Goal: Task Accomplishment & Management: Use online tool/utility

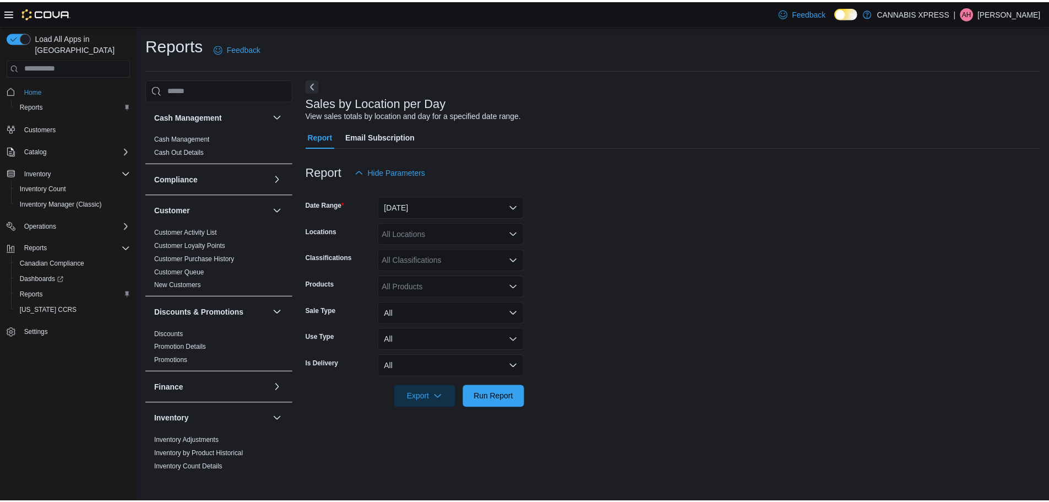
scroll to position [589, 0]
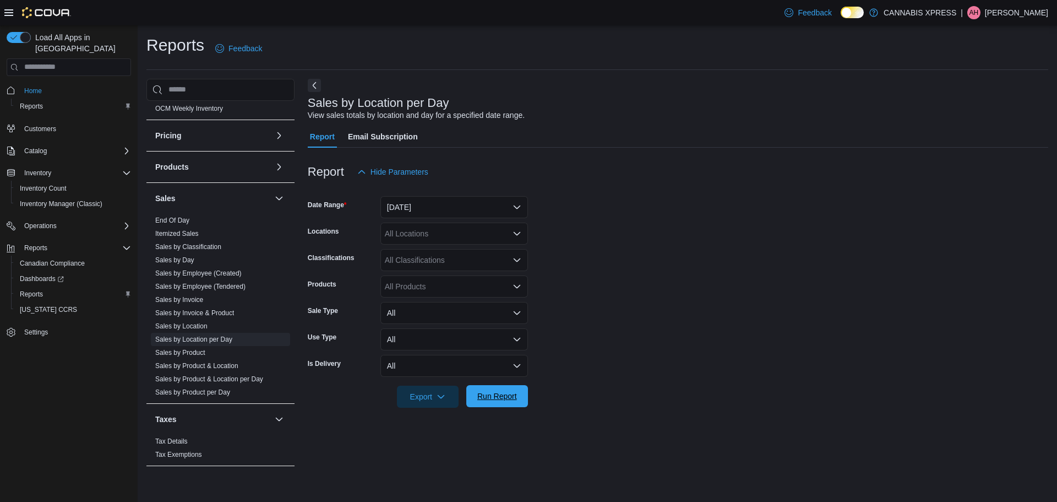
click at [495, 401] on span "Run Report" at bounding box center [497, 396] width 48 height 22
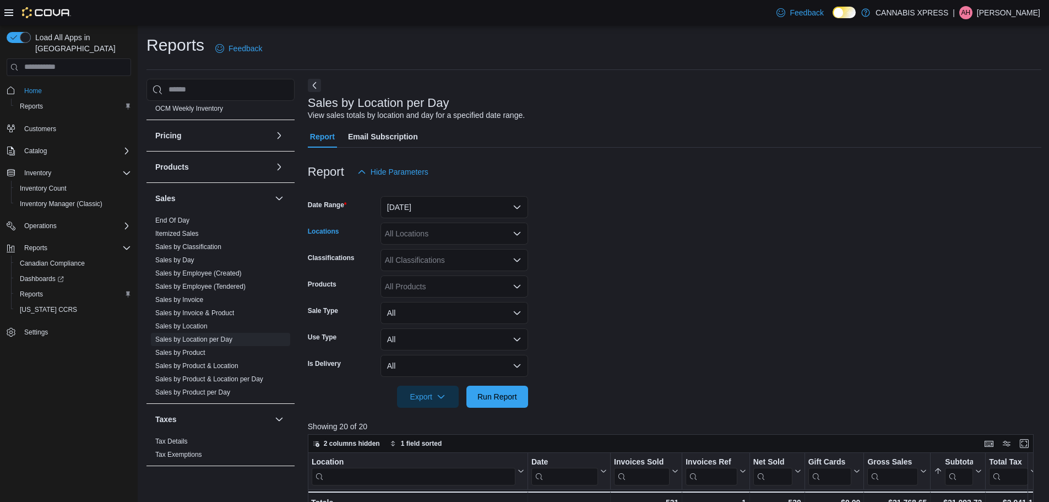
click at [516, 235] on icon "Open list of options" at bounding box center [517, 232] width 7 height 3
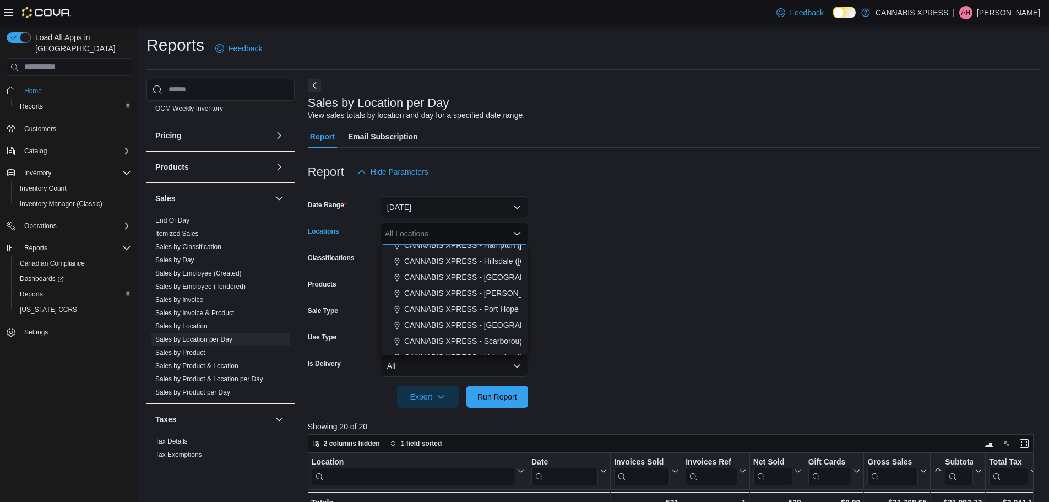
scroll to position [88, 0]
click at [500, 293] on span "CANNABIS XPRESS - [PERSON_NAME] ([GEOGRAPHIC_DATA])" at bounding box center [519, 291] width 231 height 11
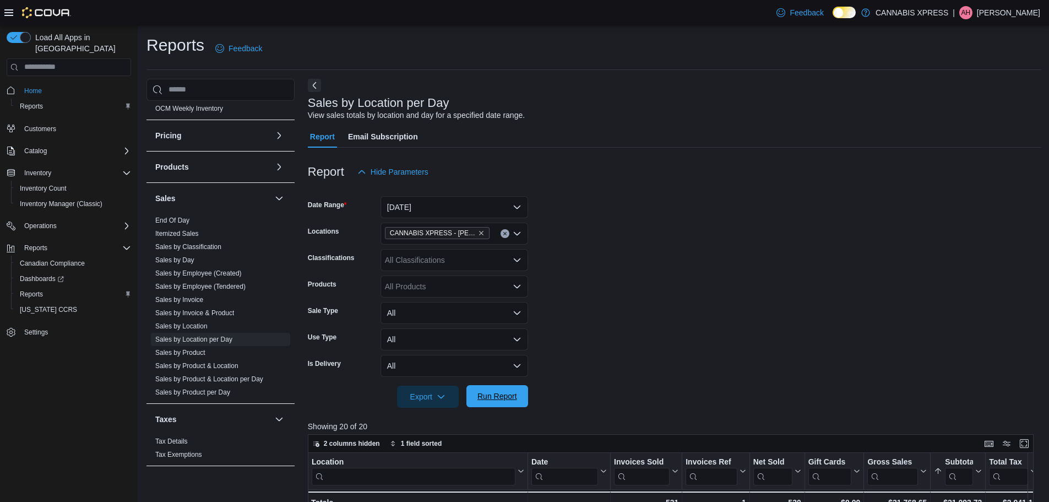
click at [505, 393] on span "Run Report" at bounding box center [497, 395] width 40 height 11
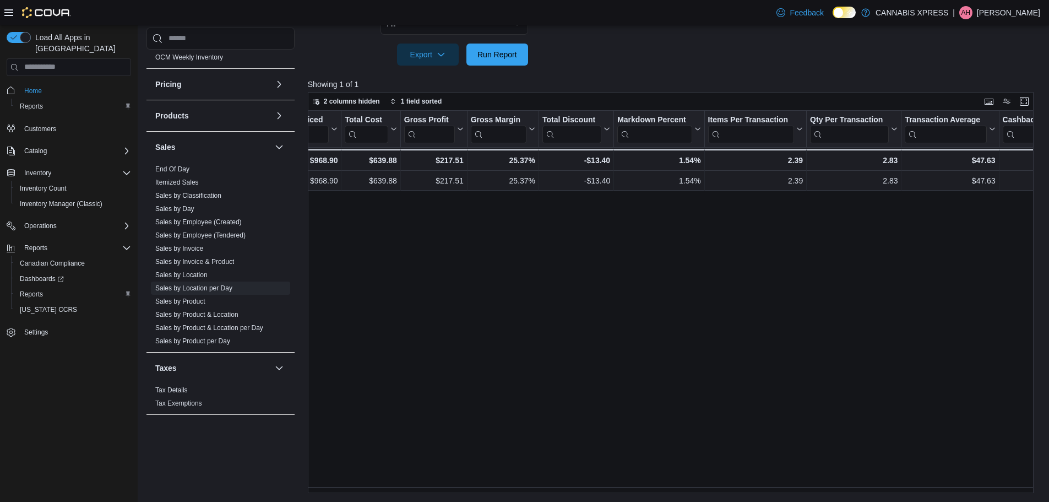
scroll to position [0, 749]
click at [210, 235] on link "Sales by Employee (Tendered)" at bounding box center [200, 235] width 90 height 8
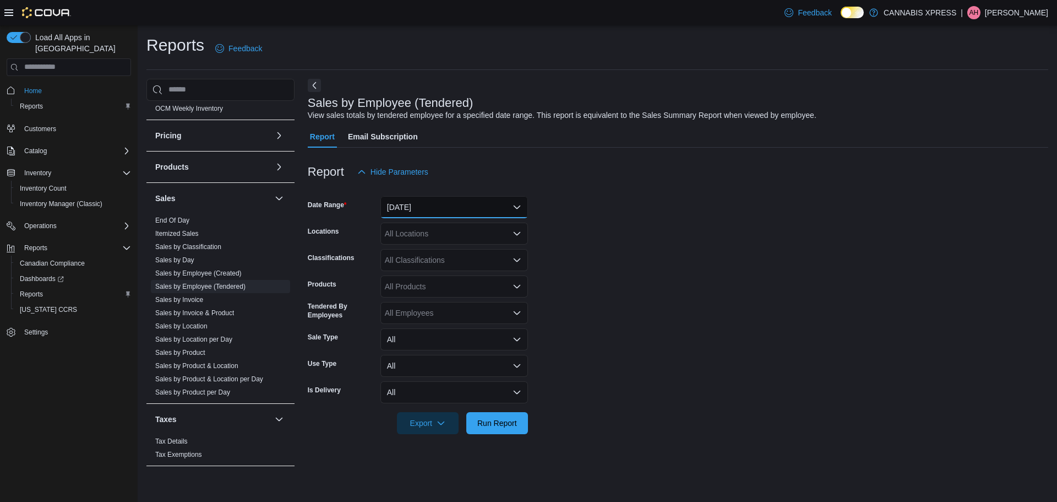
click at [517, 211] on button "[DATE]" at bounding box center [454, 207] width 148 height 22
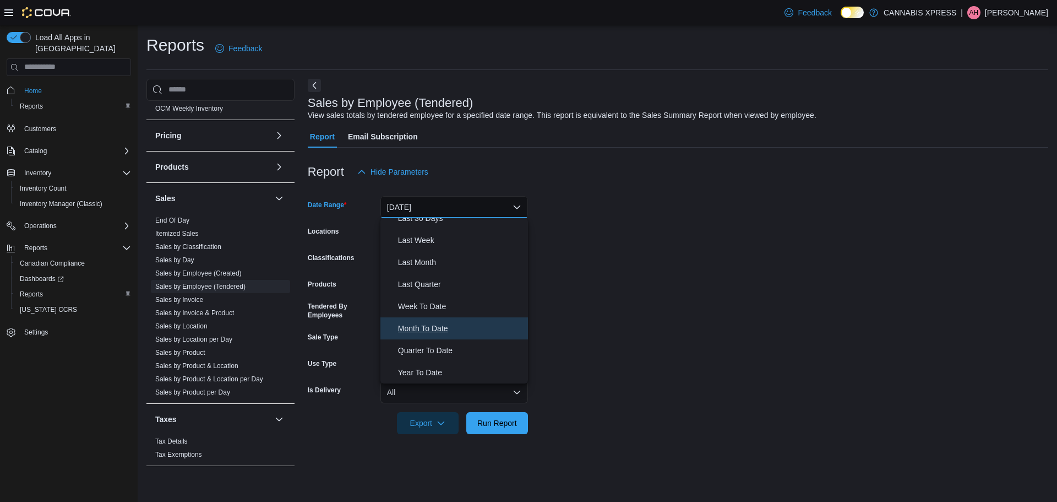
click at [438, 332] on span "Month To Date" at bounding box center [461, 328] width 126 height 13
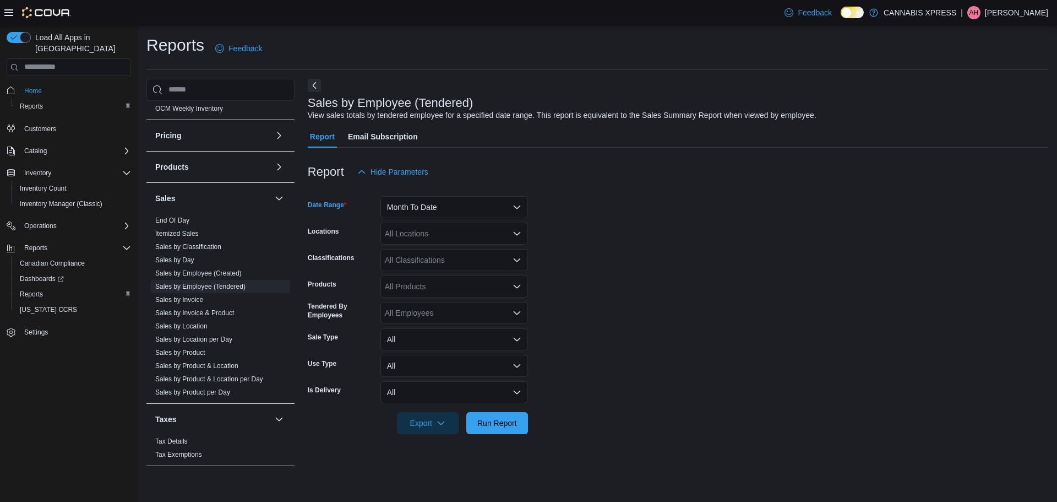
click at [515, 237] on icon "Open list of options" at bounding box center [517, 233] width 9 height 9
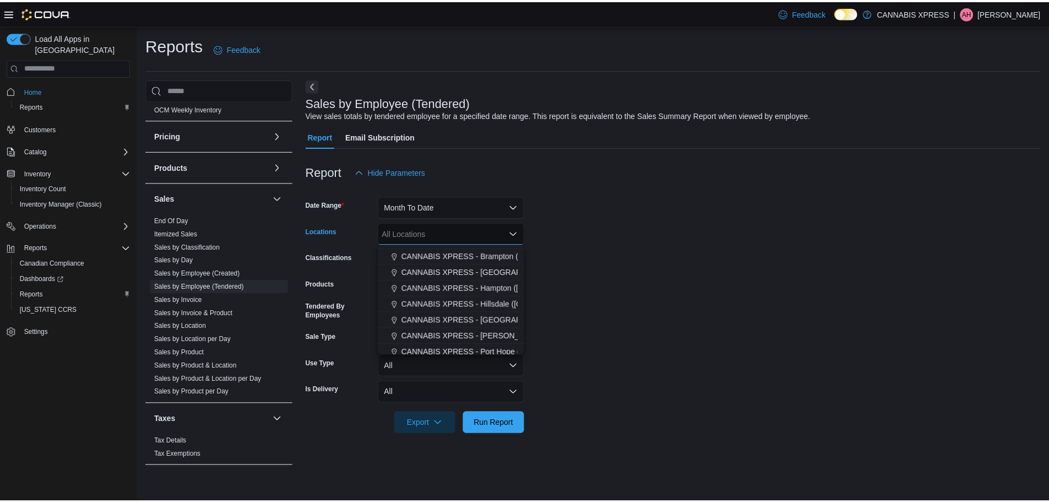
scroll to position [66, 0]
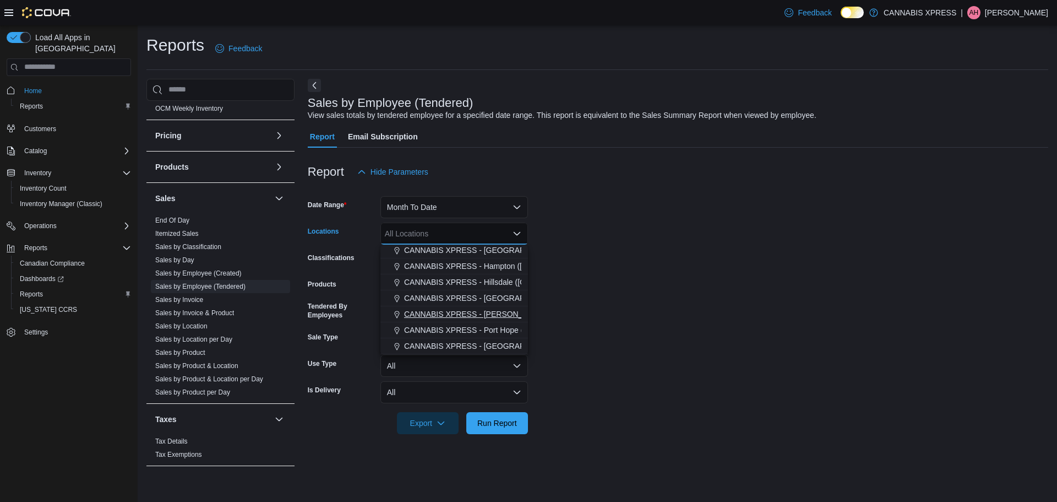
click at [498, 316] on span "CANNABIS XPRESS - [PERSON_NAME] ([GEOGRAPHIC_DATA])" at bounding box center [519, 313] width 231 height 11
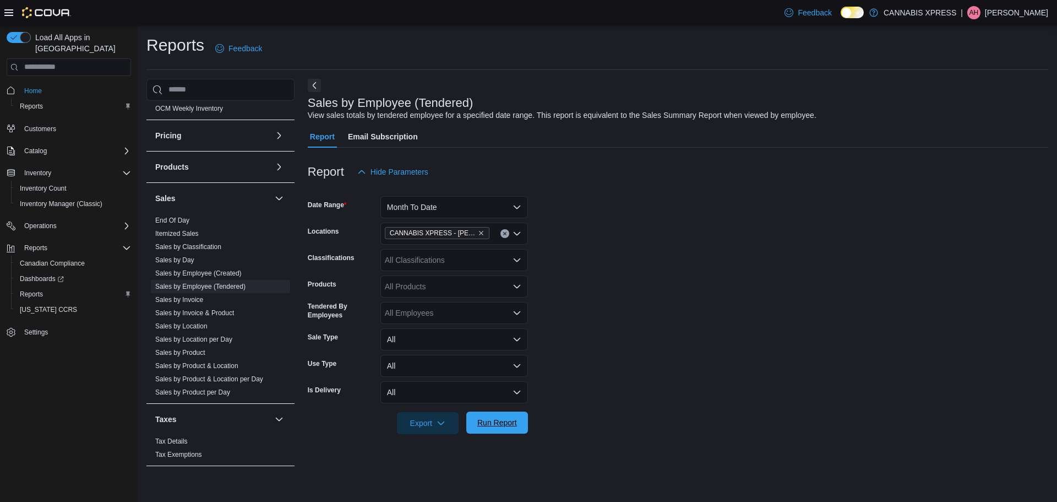
click at [492, 423] on span "Run Report" at bounding box center [497, 422] width 40 height 11
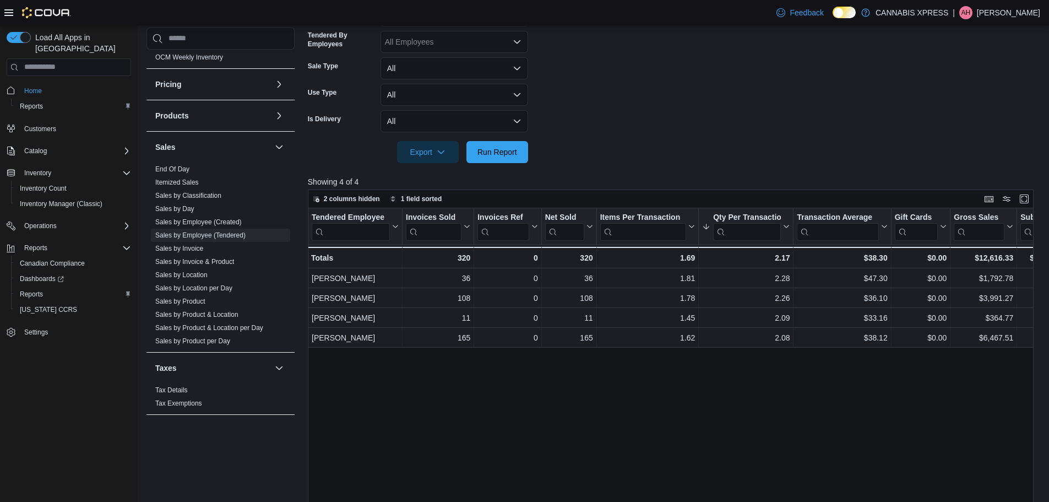
scroll to position [330, 0]
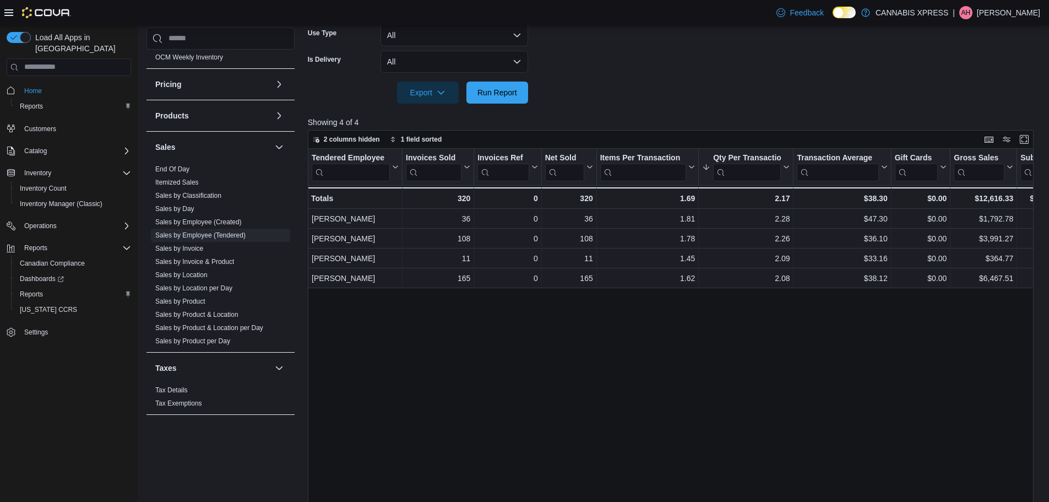
click at [225, 289] on link "Sales by Location per Day" at bounding box center [193, 288] width 77 height 8
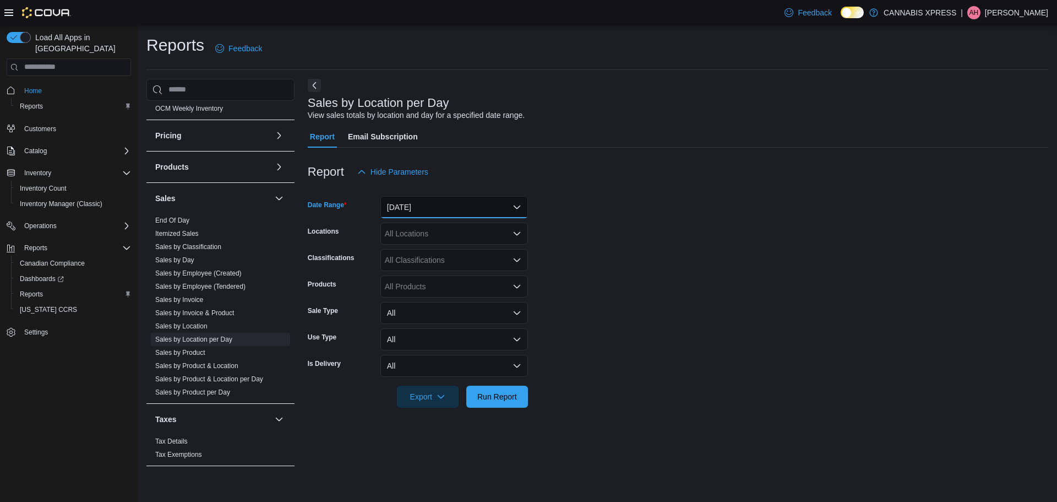
click at [514, 204] on button "[DATE]" at bounding box center [454, 207] width 148 height 22
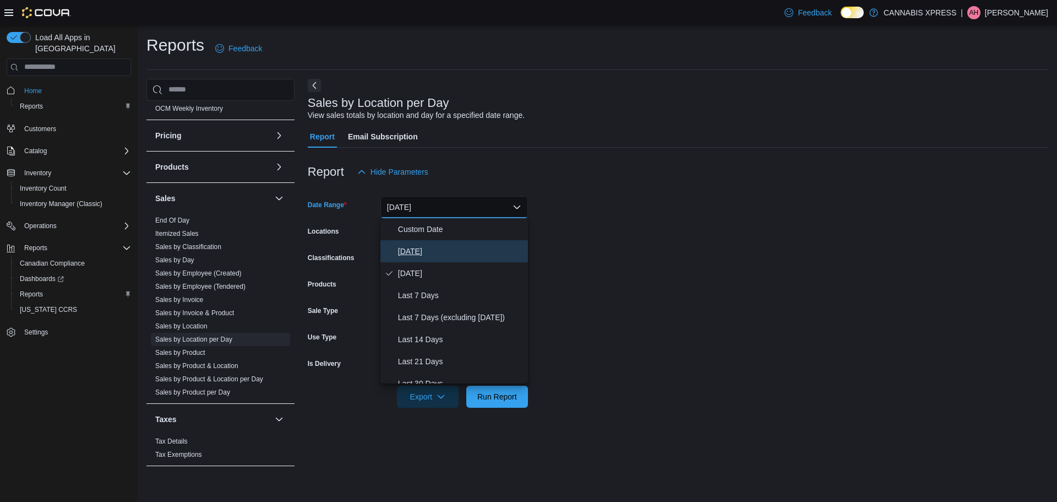
click at [412, 249] on span "[DATE]" at bounding box center [461, 250] width 126 height 13
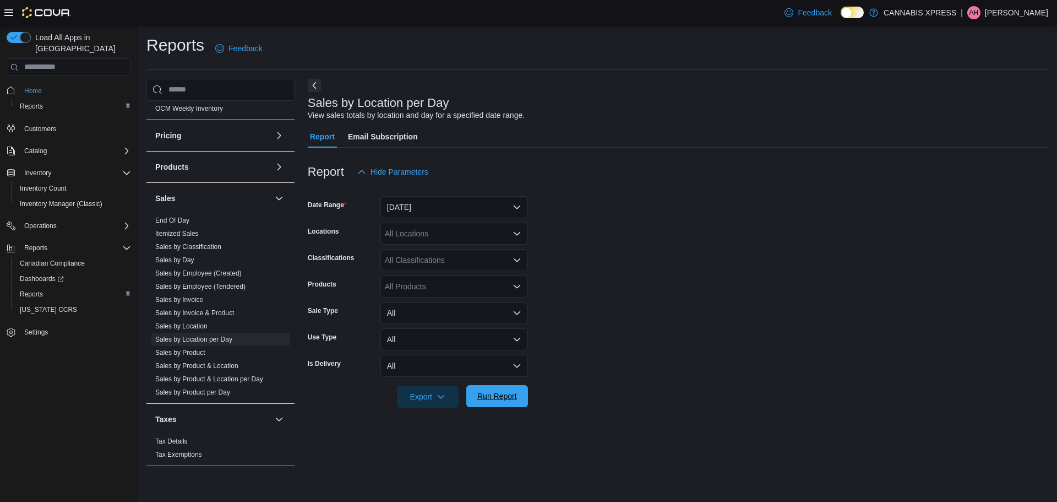
click at [519, 395] on span "Run Report" at bounding box center [497, 396] width 48 height 22
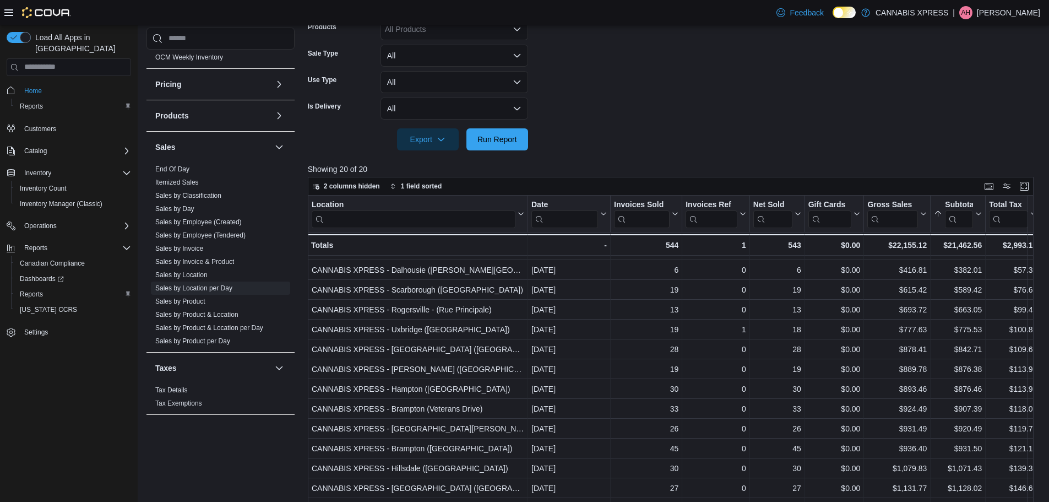
scroll to position [203, 0]
